Goal: Task Accomplishment & Management: Use online tool/utility

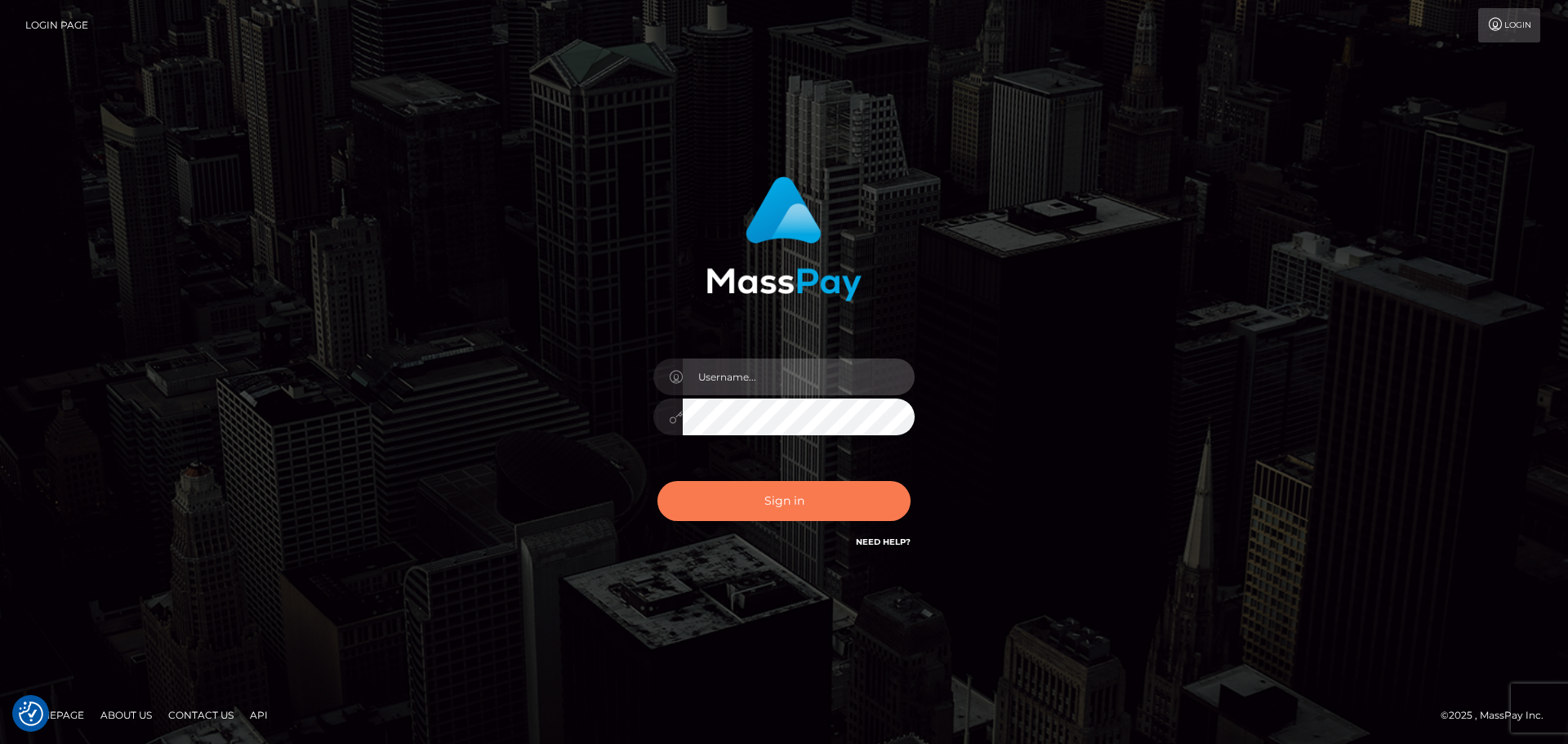
type input "vikki.jenkins"
click at [775, 492] on button "Sign in" at bounding box center [784, 501] width 253 height 40
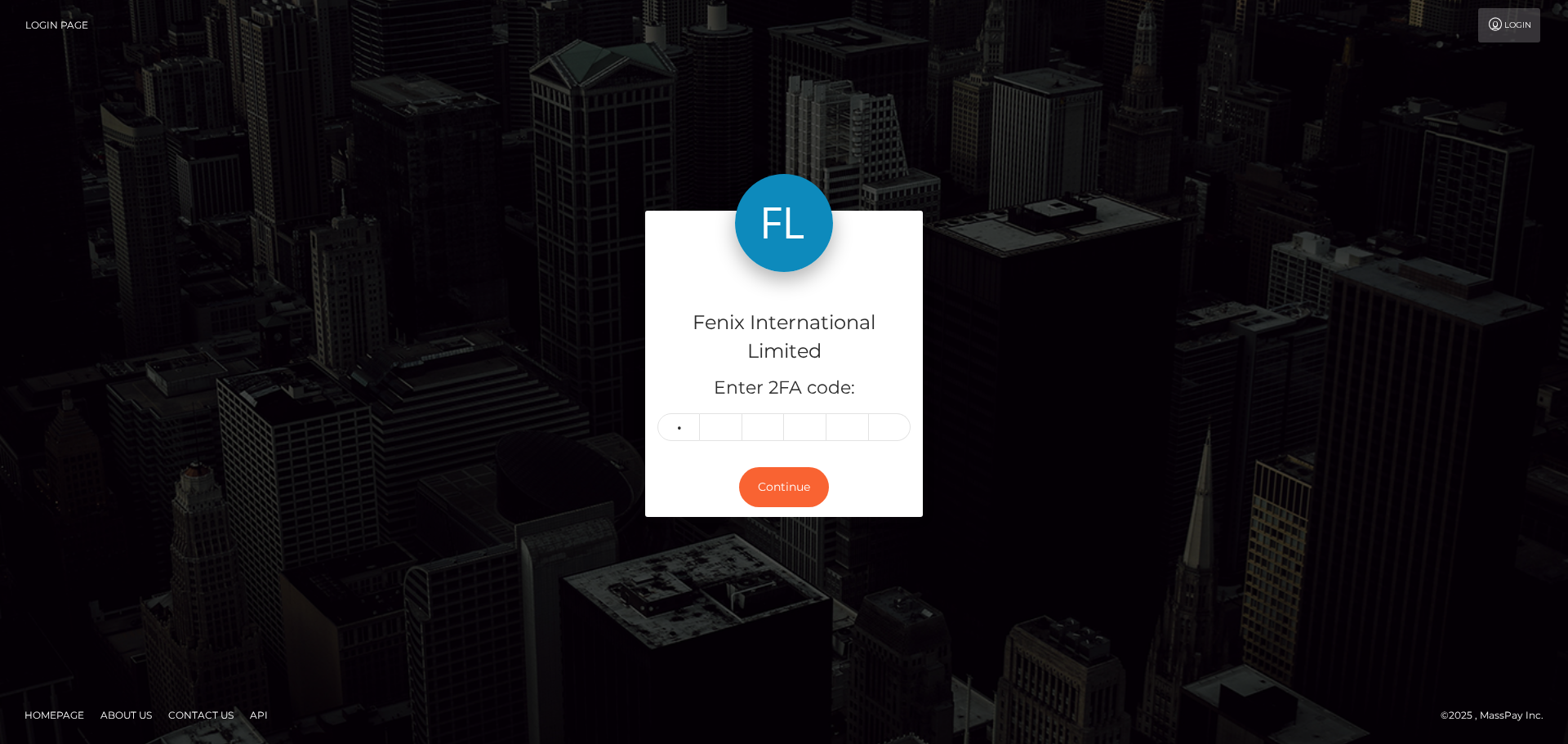
type input "8"
type input "4"
type input "5"
type input "6"
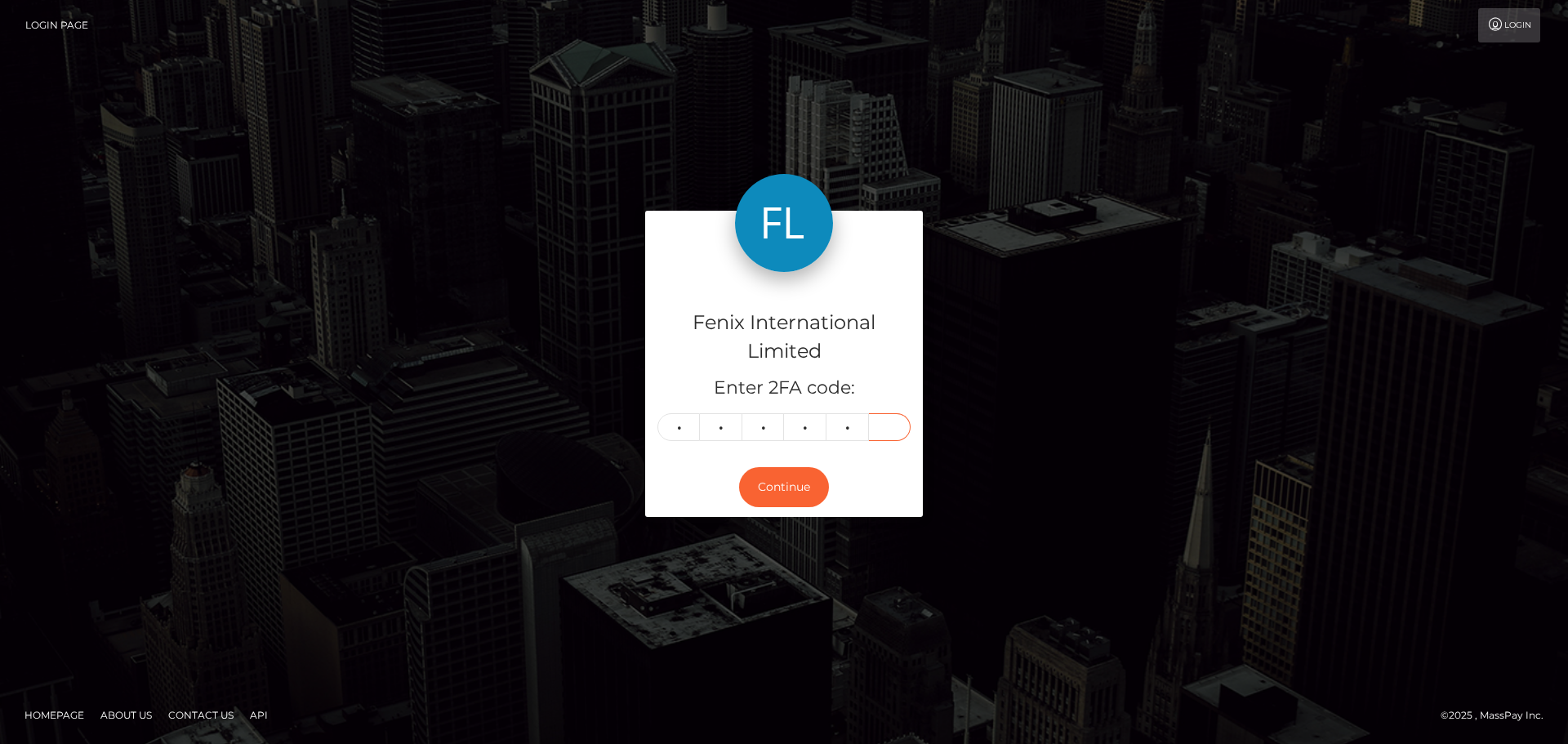
type input "3"
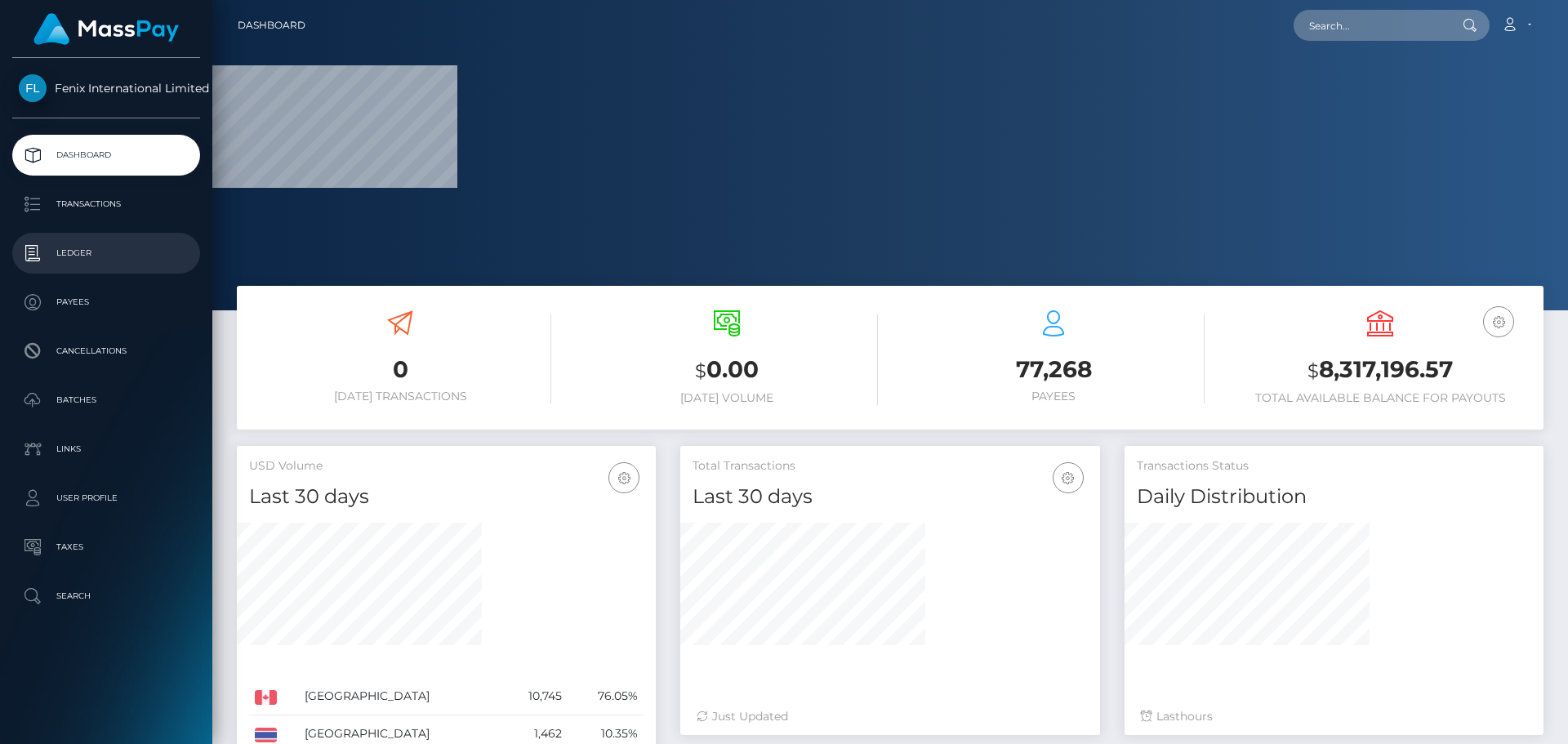
click at [67, 255] on p "Ledger" at bounding box center [106, 253] width 175 height 25
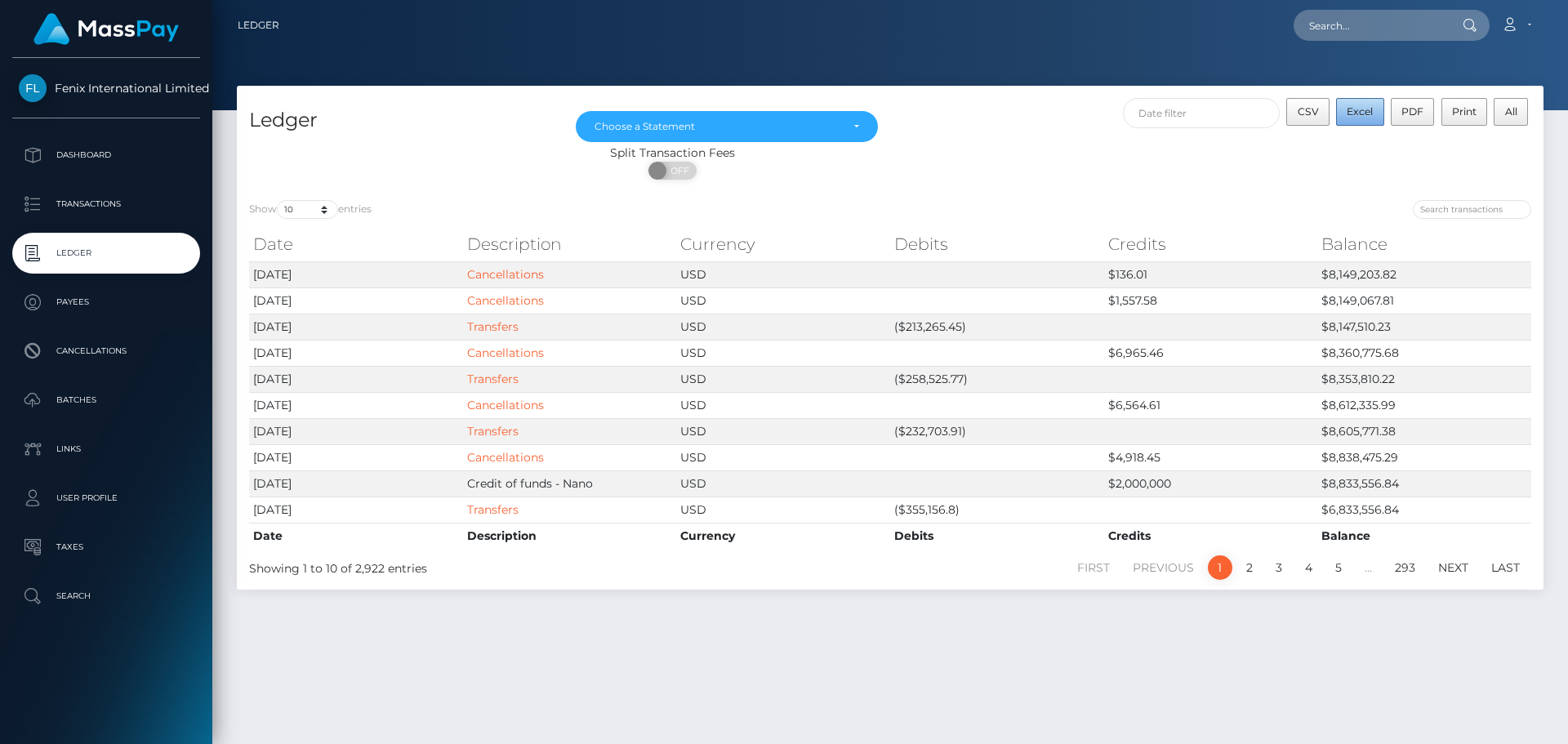
click at [1363, 107] on span "Excel" at bounding box center [1359, 112] width 26 height 12
